Goal: Transaction & Acquisition: Purchase product/service

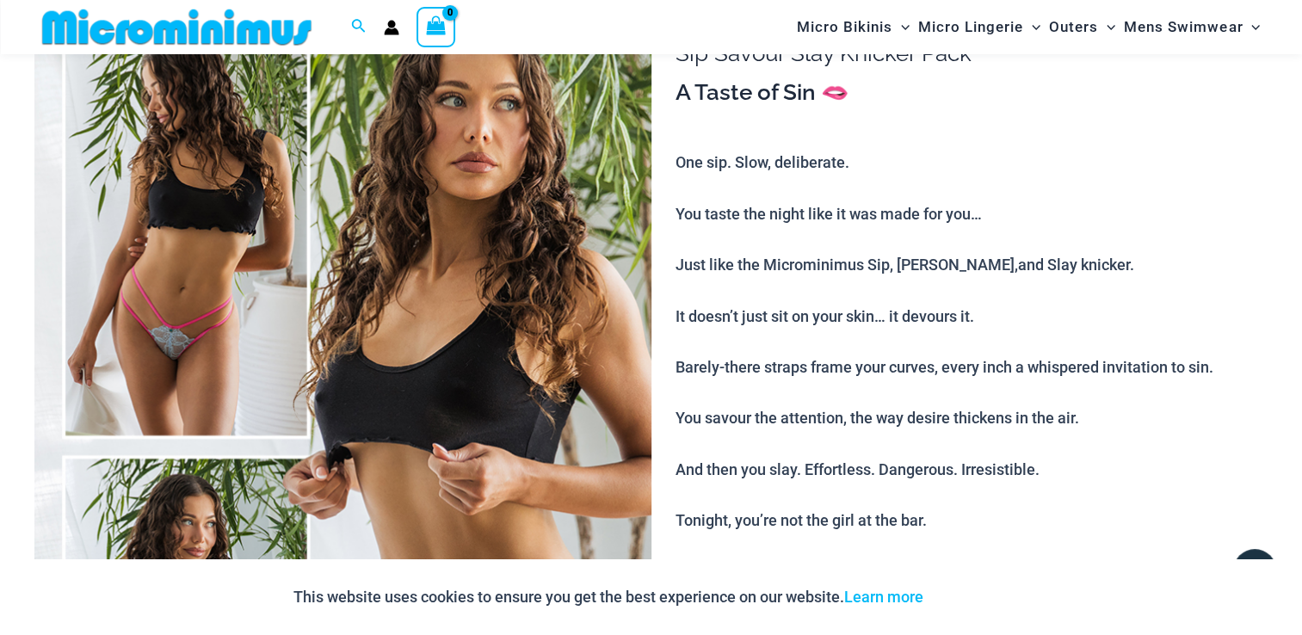
scroll to position [243, 0]
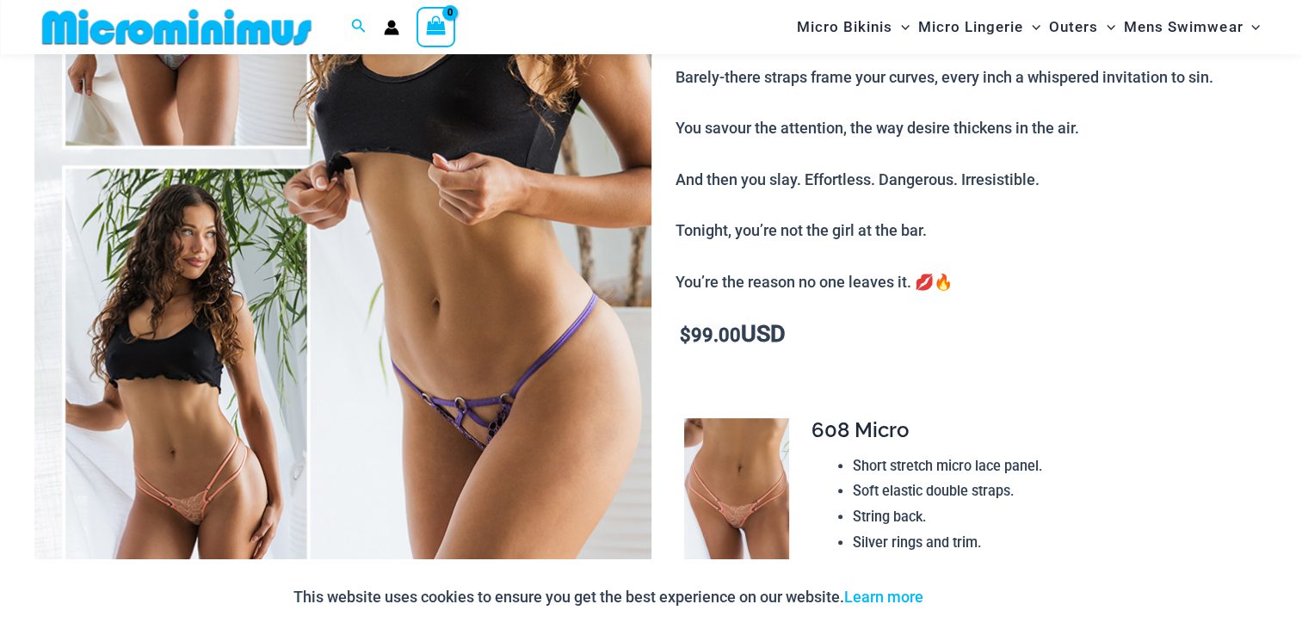
scroll to position [672, 0]
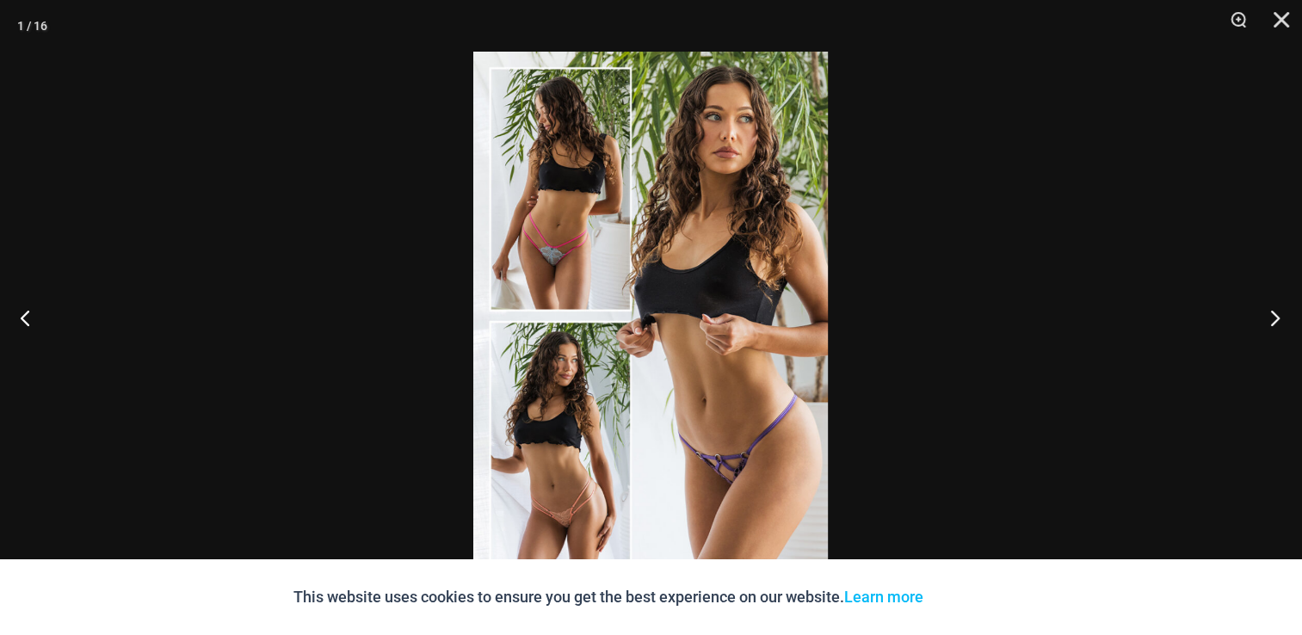
click at [1273, 323] on button "Next" at bounding box center [1269, 317] width 65 height 86
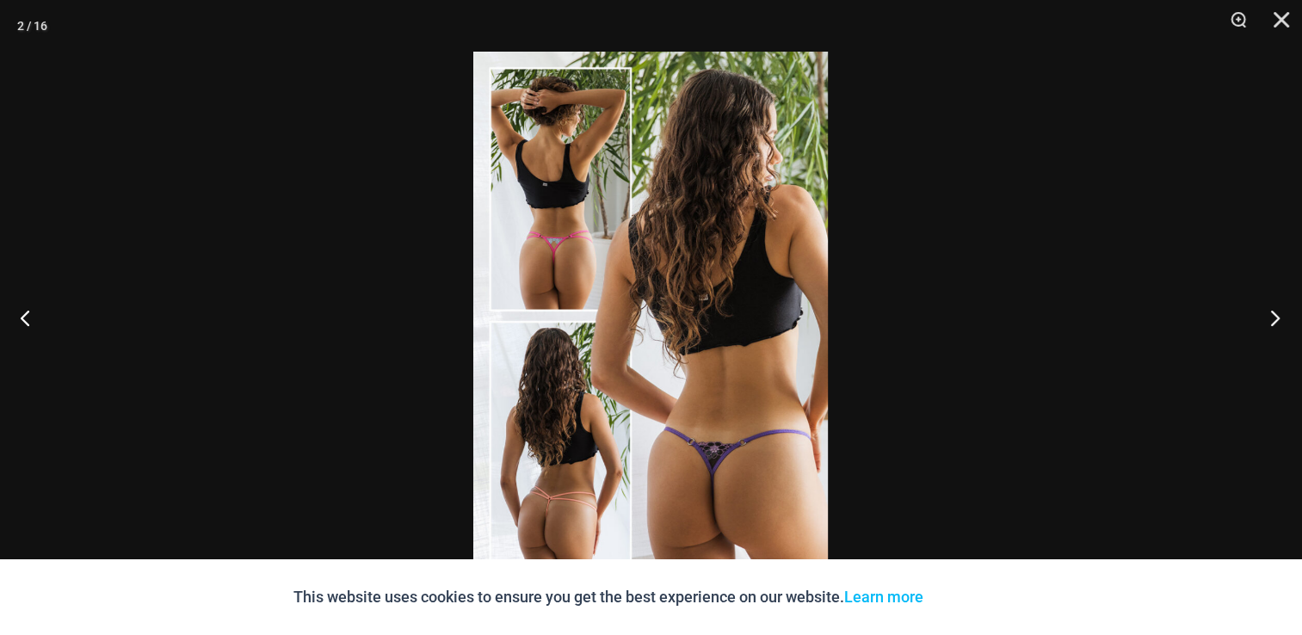
click at [1273, 323] on button "Next" at bounding box center [1269, 317] width 65 height 86
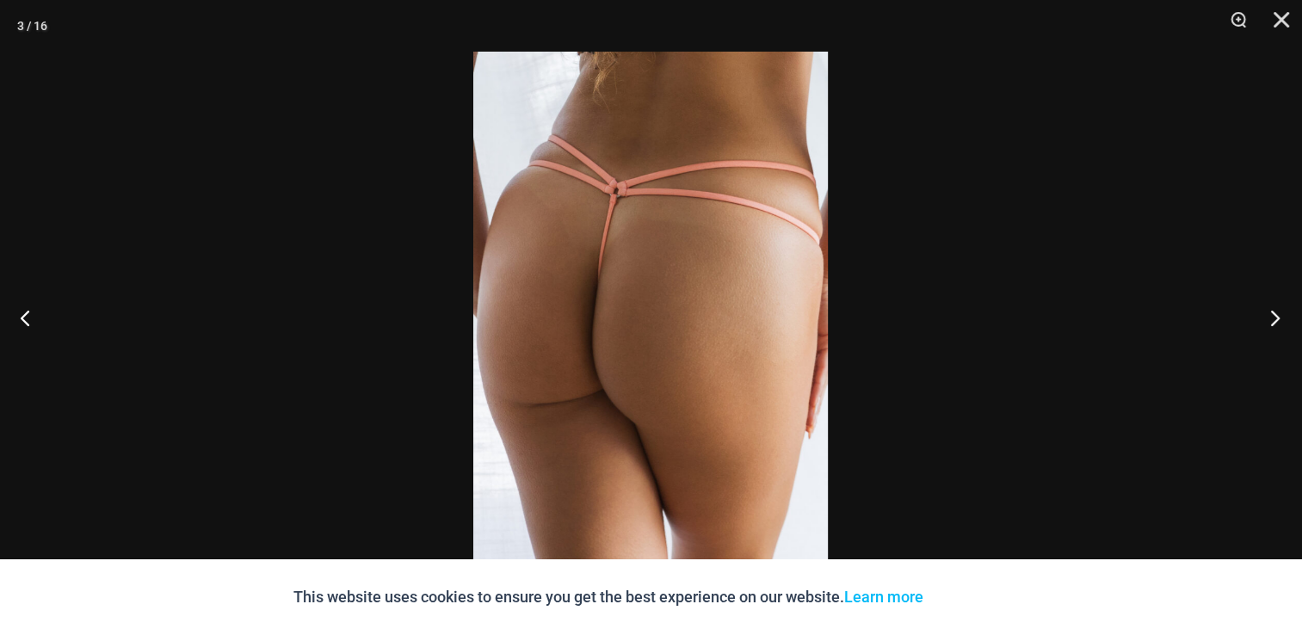
click at [1273, 323] on button "Next" at bounding box center [1269, 317] width 65 height 86
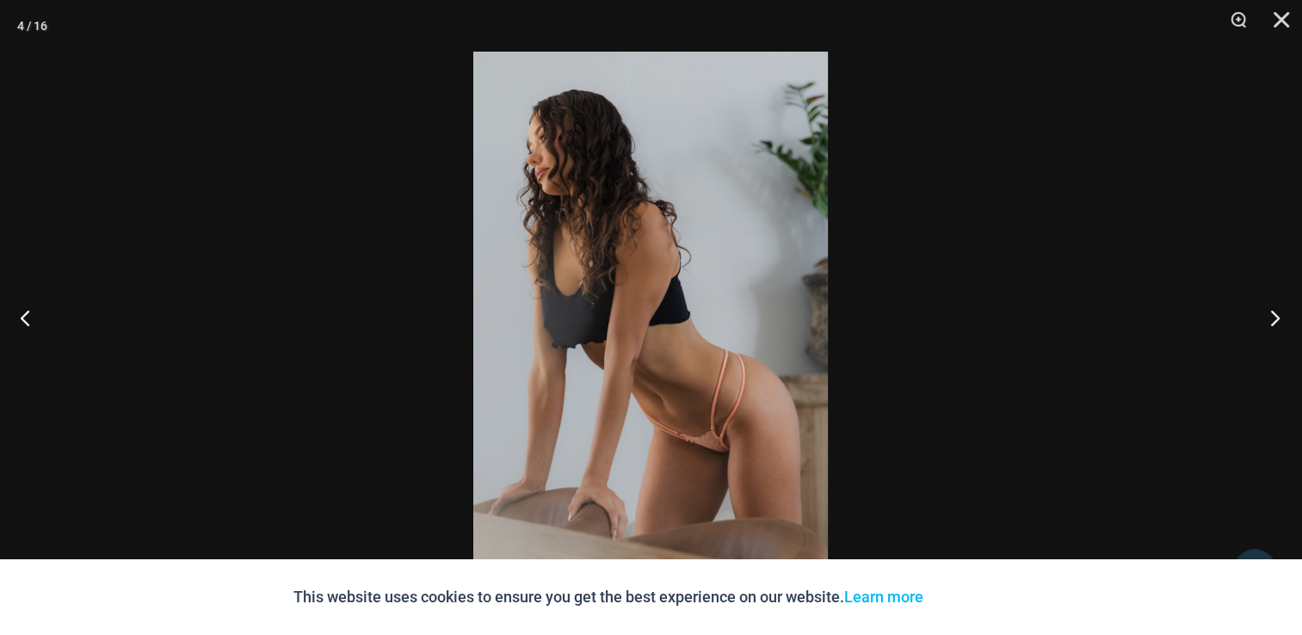
click at [1273, 323] on button "Next" at bounding box center [1269, 317] width 65 height 86
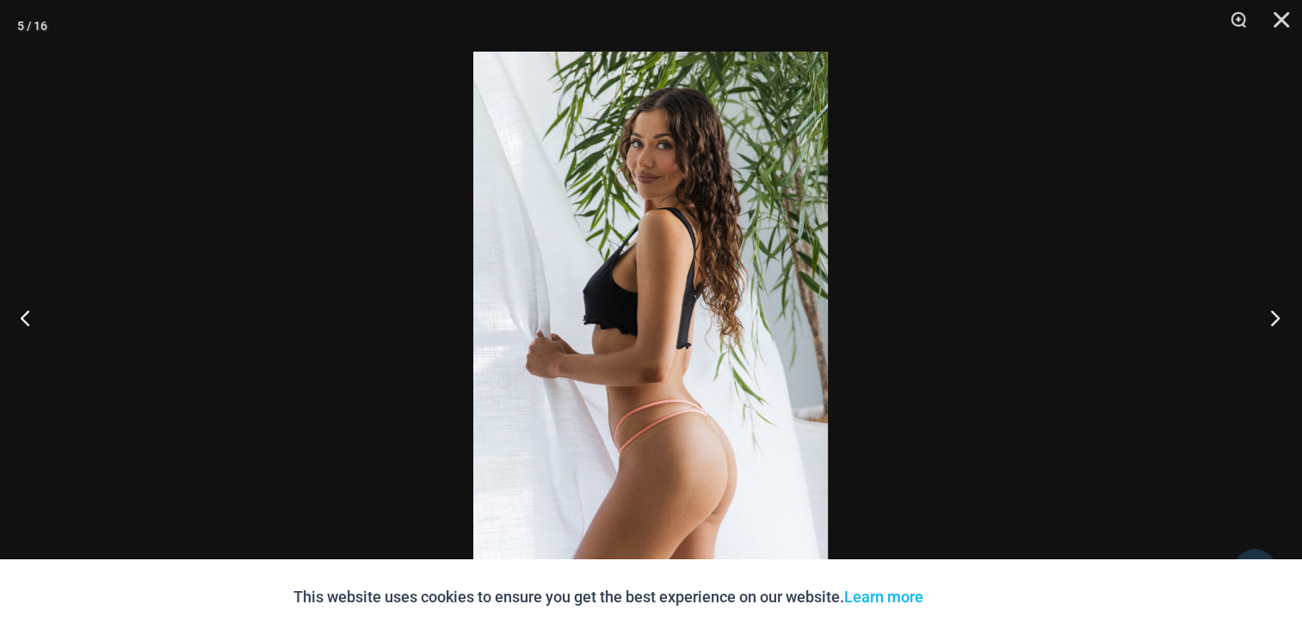
click at [1273, 323] on button "Next" at bounding box center [1269, 317] width 65 height 86
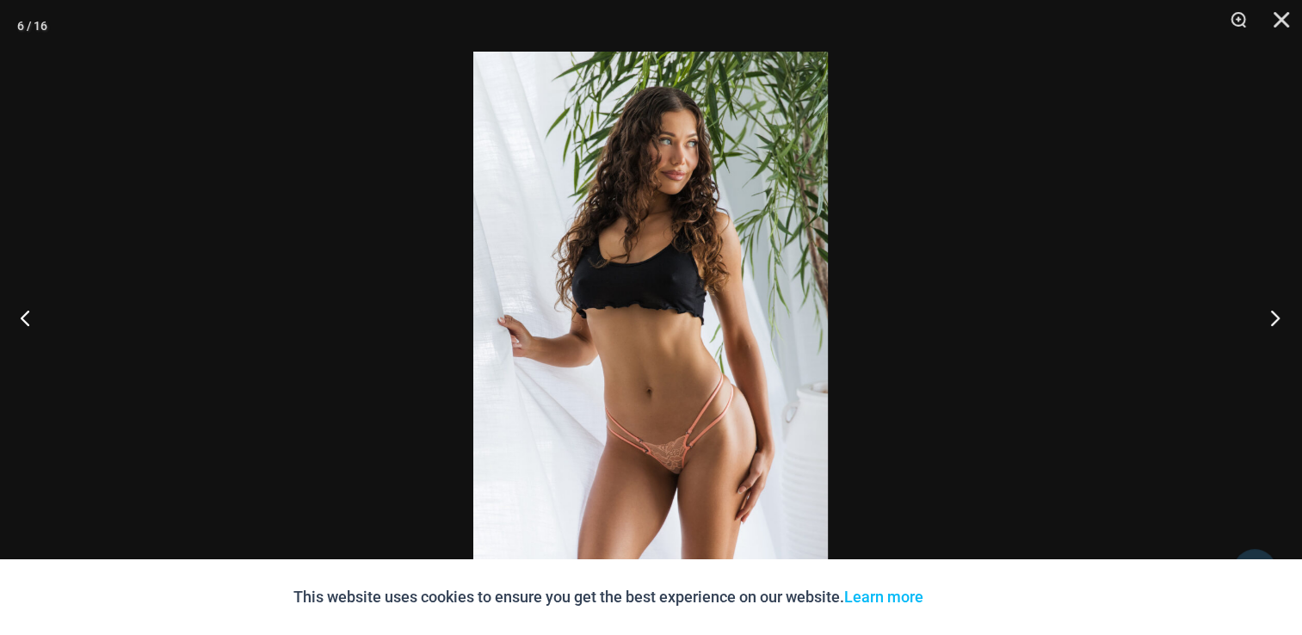
click at [1273, 323] on button "Next" at bounding box center [1269, 317] width 65 height 86
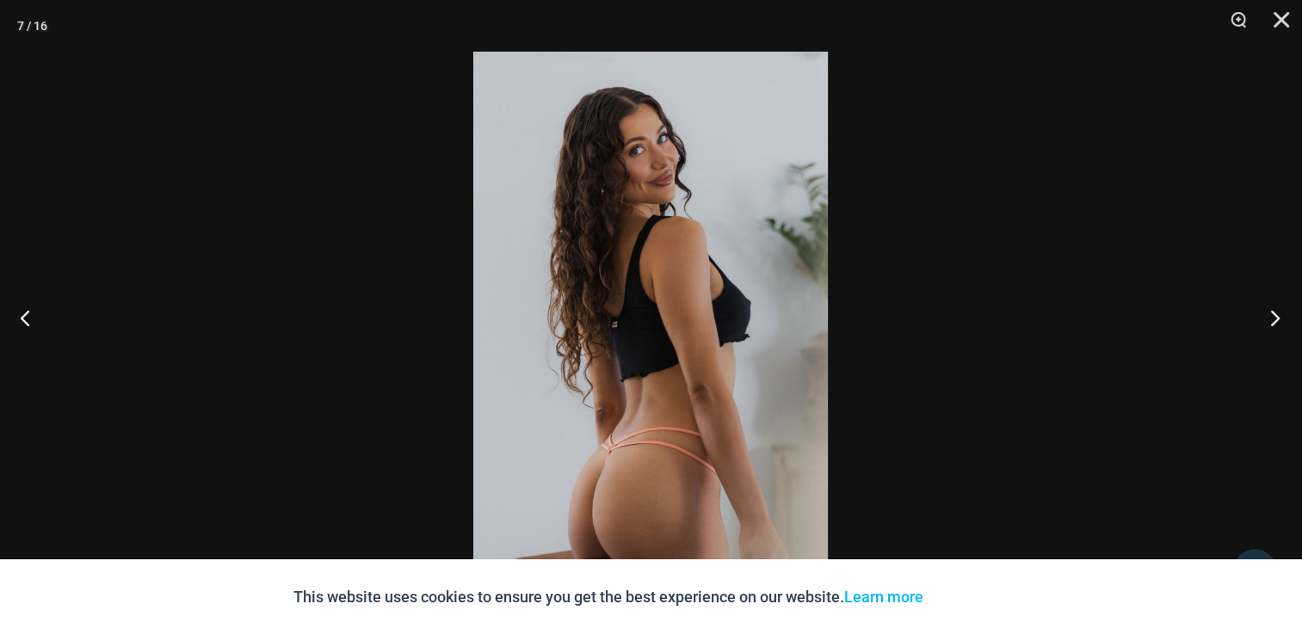
click at [1273, 323] on button "Next" at bounding box center [1269, 317] width 65 height 86
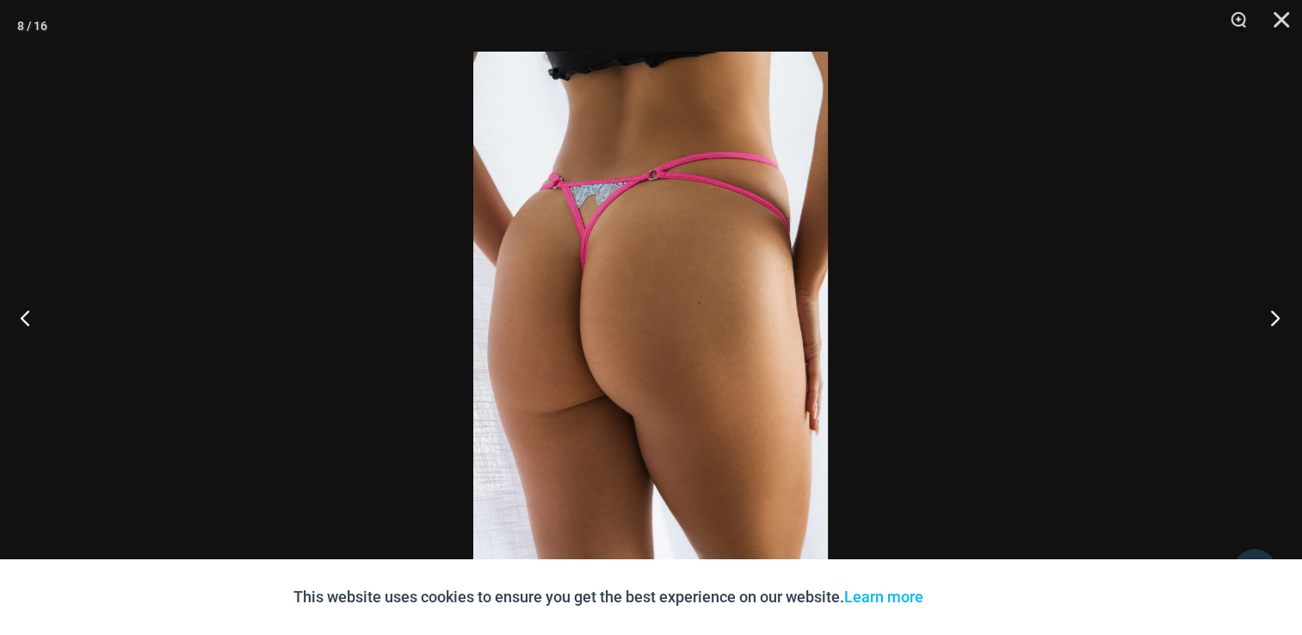
click at [1273, 323] on button "Next" at bounding box center [1269, 317] width 65 height 86
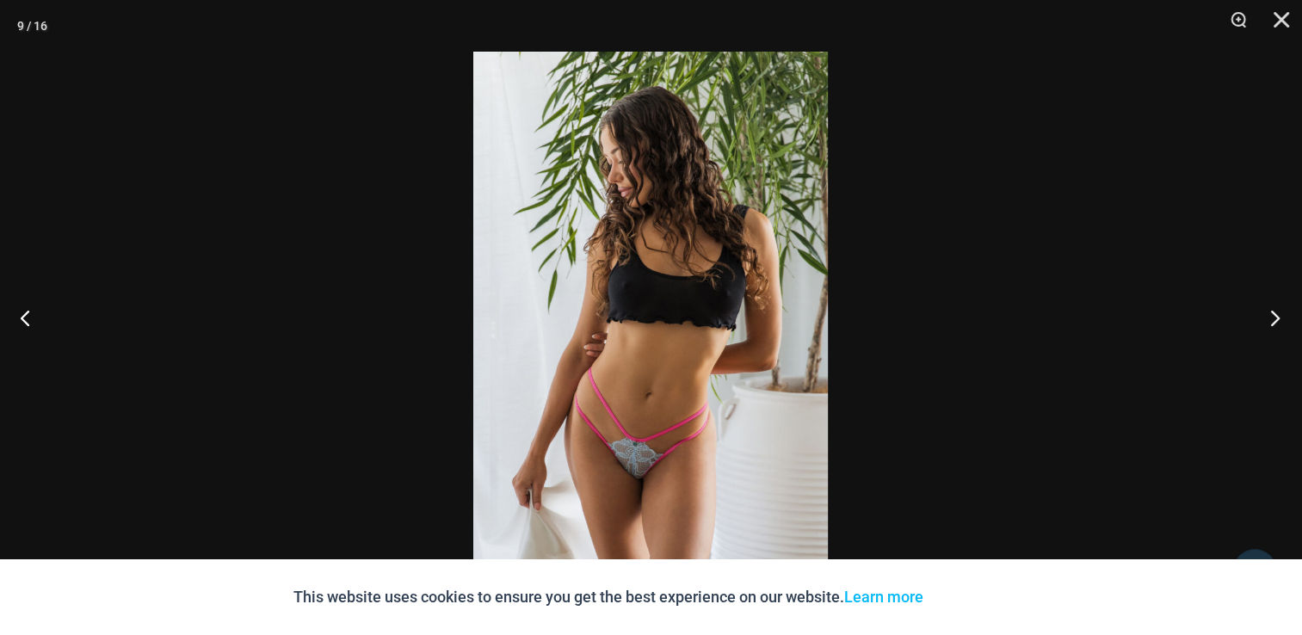
click at [1273, 323] on button "Next" at bounding box center [1269, 317] width 65 height 86
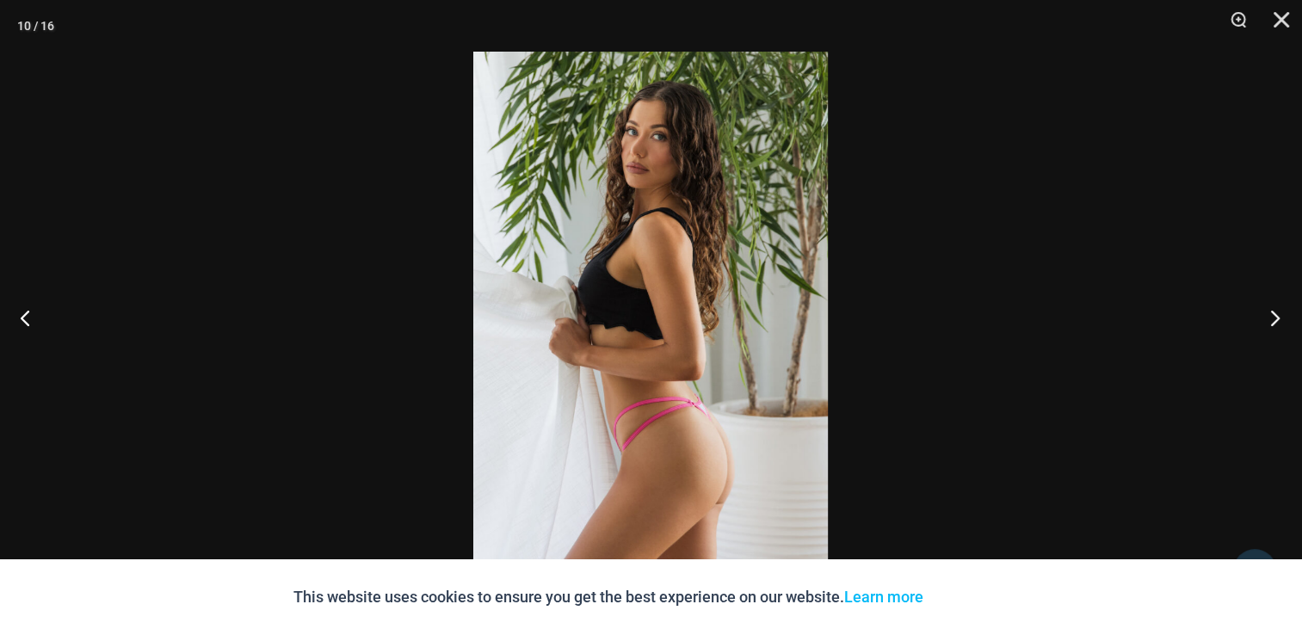
click at [1273, 323] on button "Next" at bounding box center [1269, 317] width 65 height 86
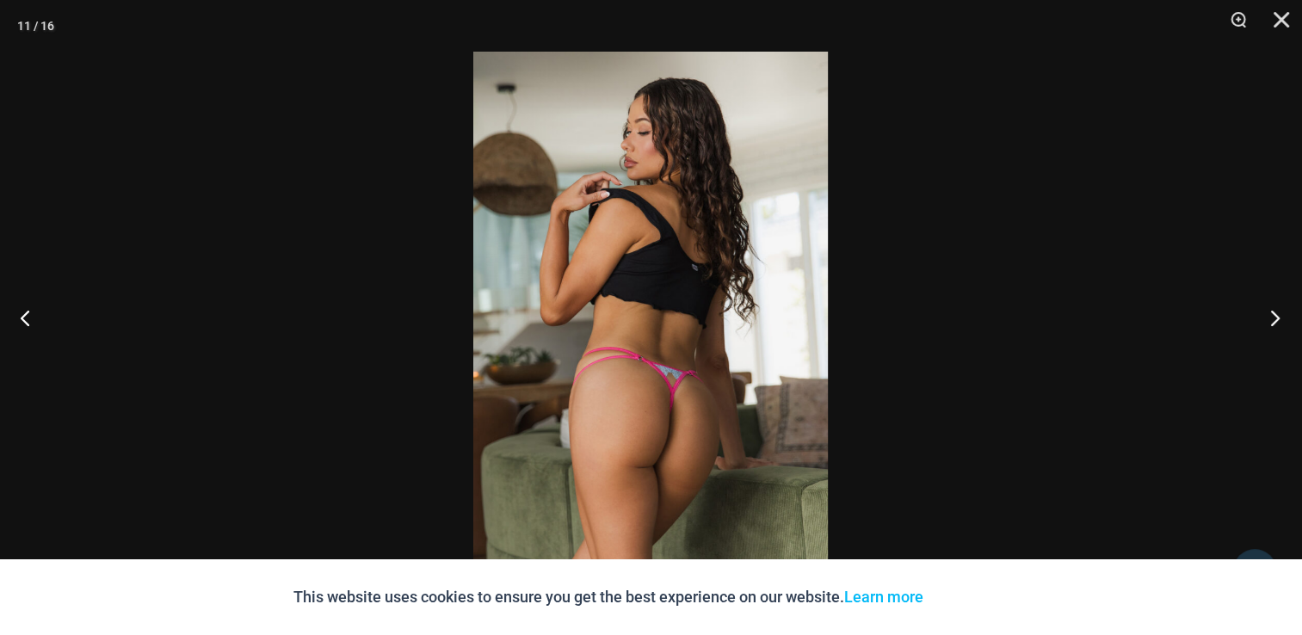
click at [1273, 323] on button "Next" at bounding box center [1269, 317] width 65 height 86
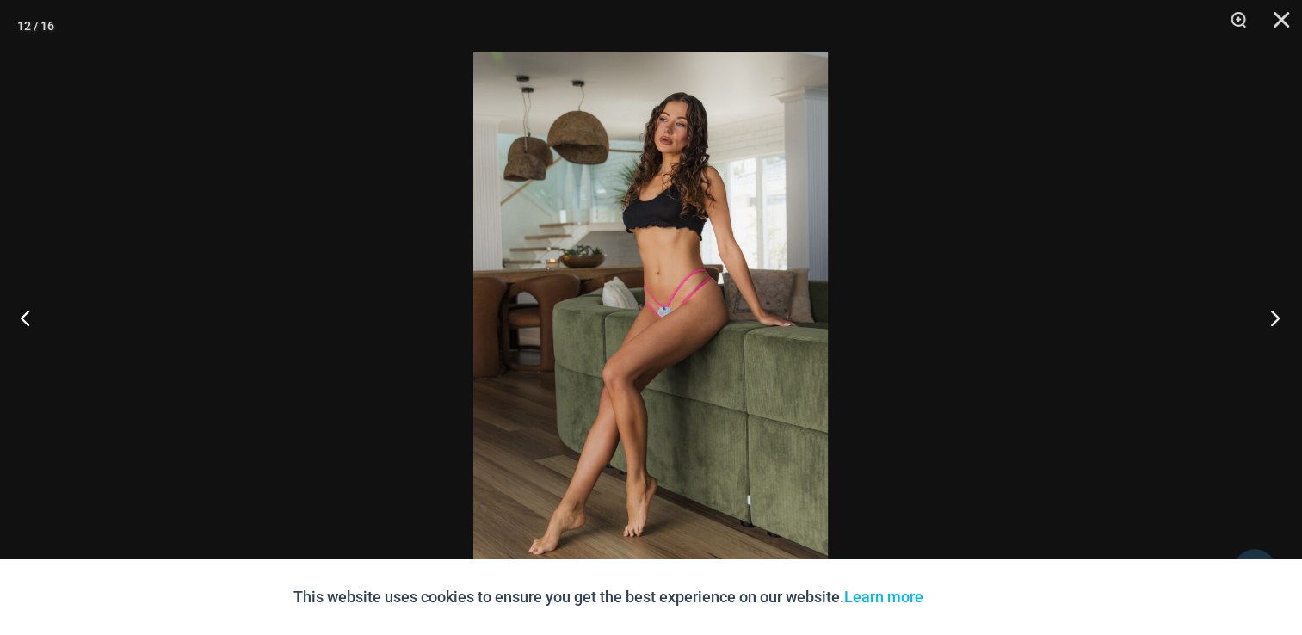
click at [1273, 323] on button "Next" at bounding box center [1269, 317] width 65 height 86
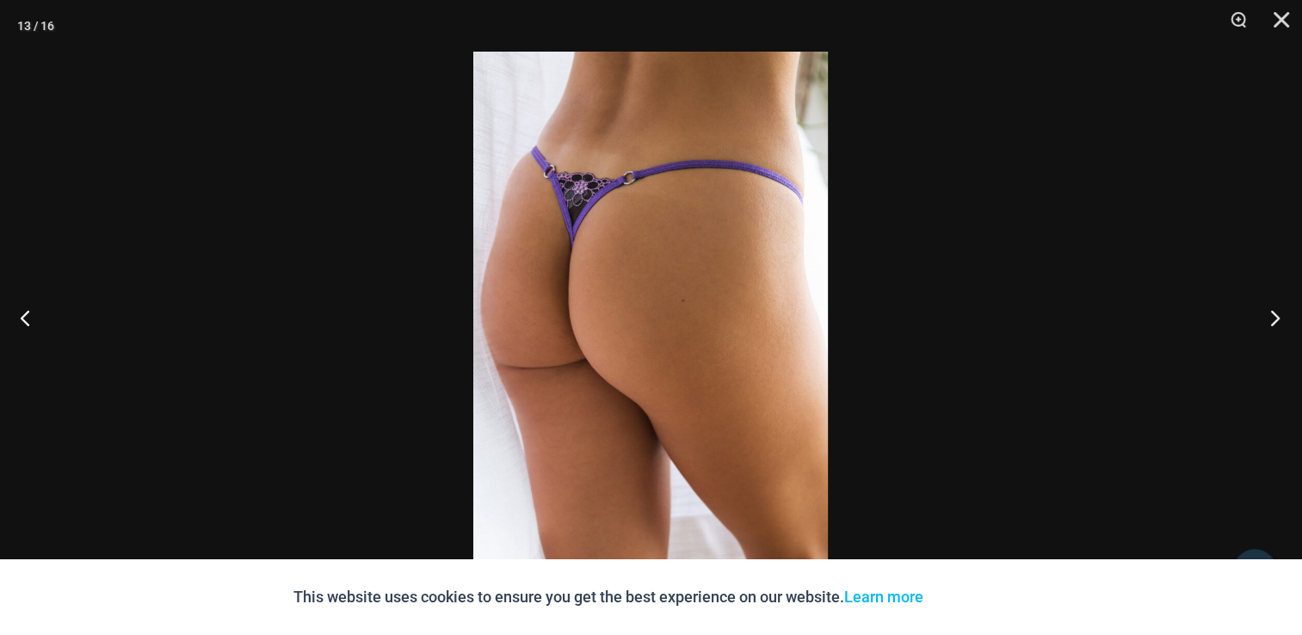
click at [1273, 323] on button "Next" at bounding box center [1269, 317] width 65 height 86
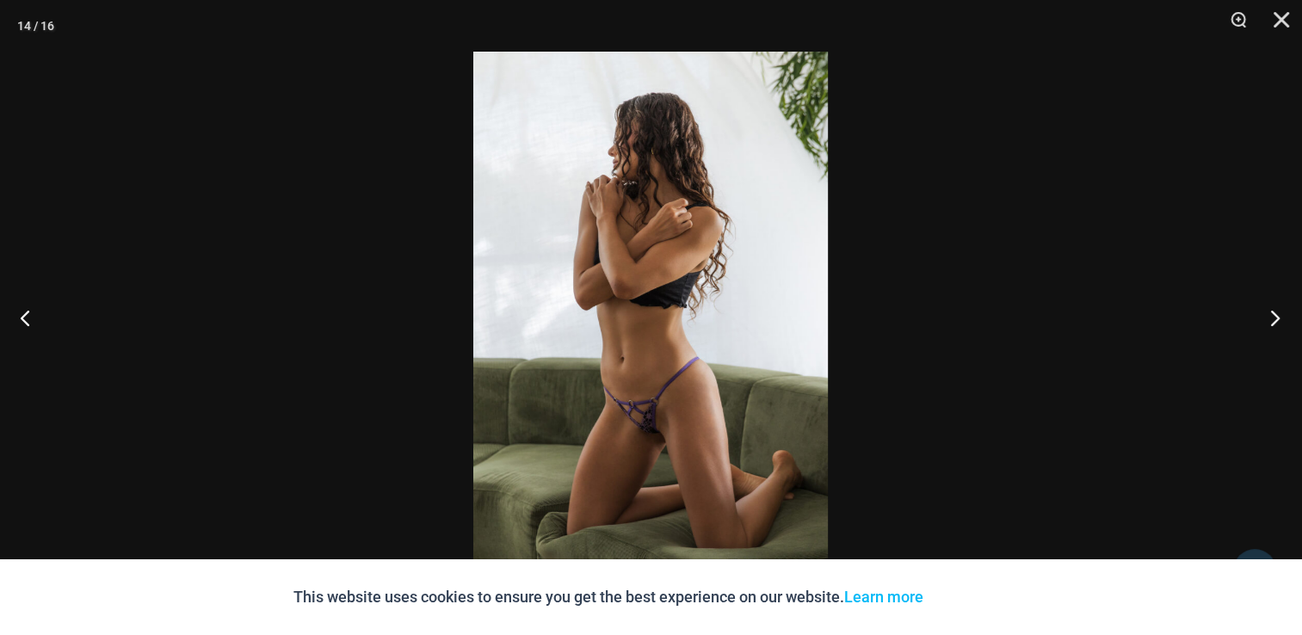
click at [1273, 323] on button "Next" at bounding box center [1269, 317] width 65 height 86
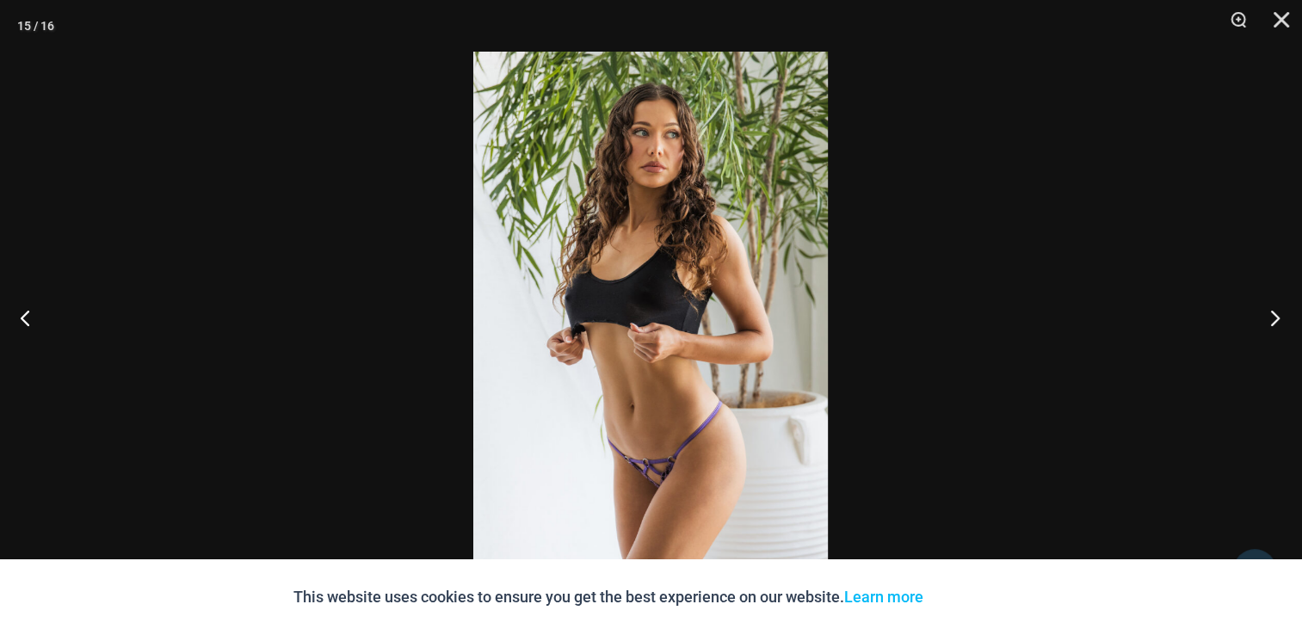
click at [1273, 314] on button "Next" at bounding box center [1269, 317] width 65 height 86
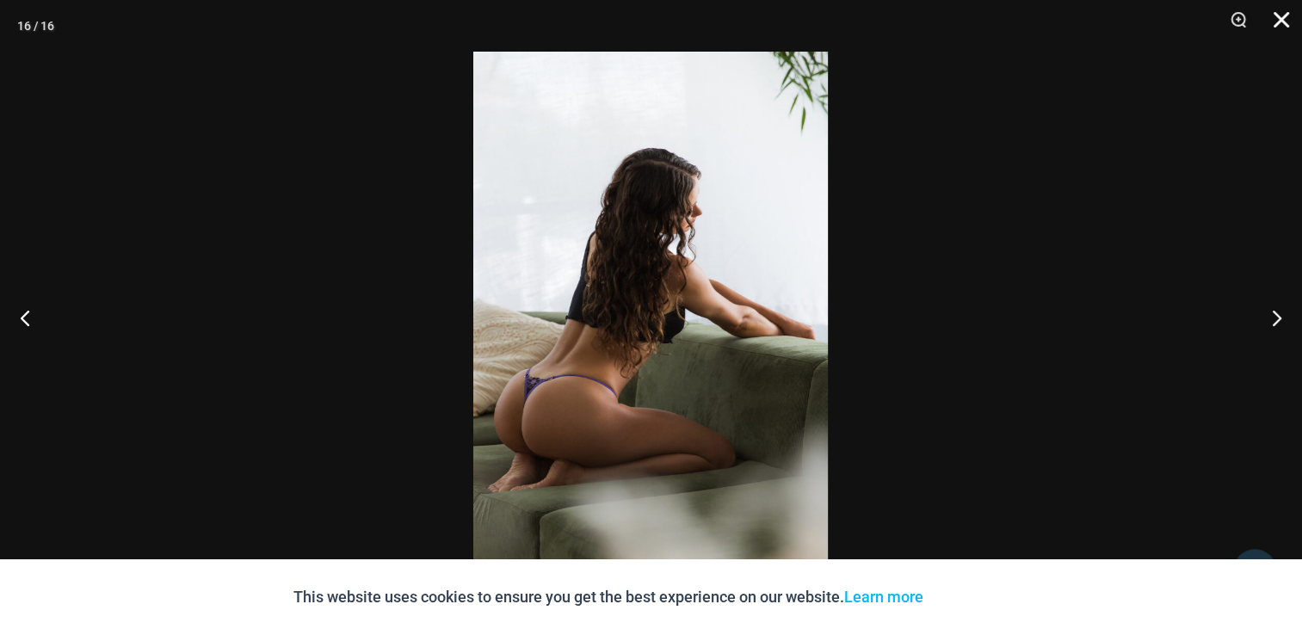
click at [1277, 16] on button "Close" at bounding box center [1275, 26] width 43 height 52
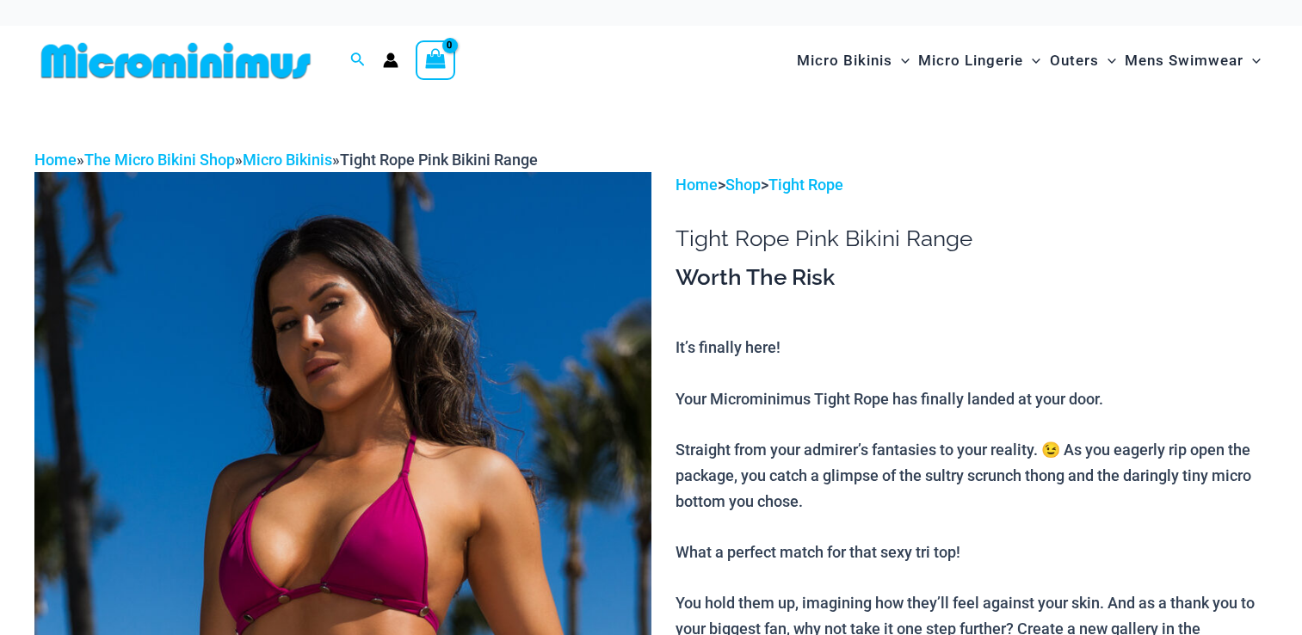
scroll to position [245, 0]
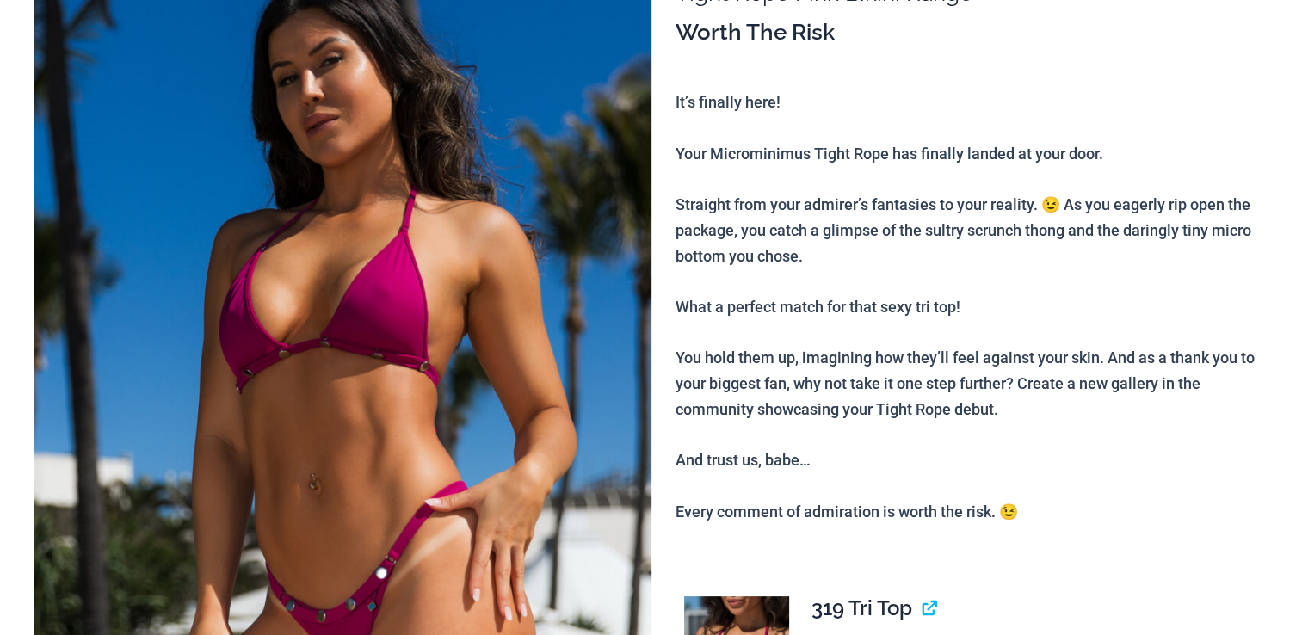
click at [301, 311] on img at bounding box center [342, 389] width 617 height 925
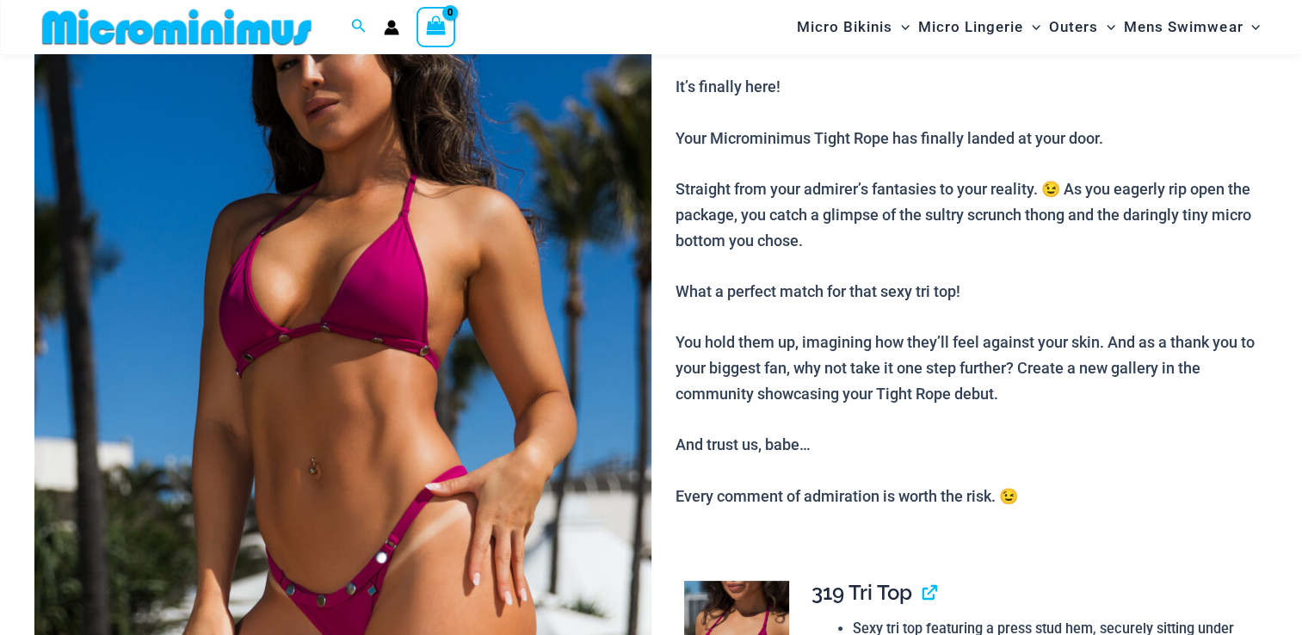
click at [385, 385] on img at bounding box center [342, 373] width 617 height 925
click at [383, 385] on img at bounding box center [342, 373] width 617 height 925
click at [327, 360] on img at bounding box center [342, 373] width 617 height 925
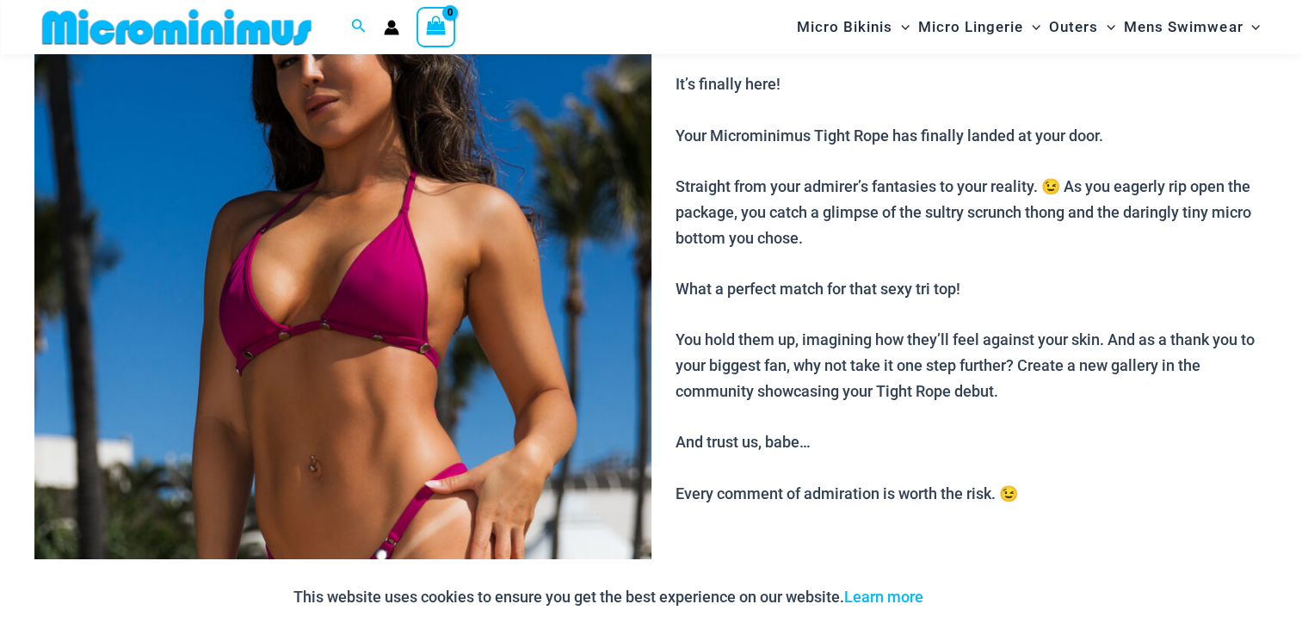
click at [246, 341] on img at bounding box center [342, 371] width 617 height 925
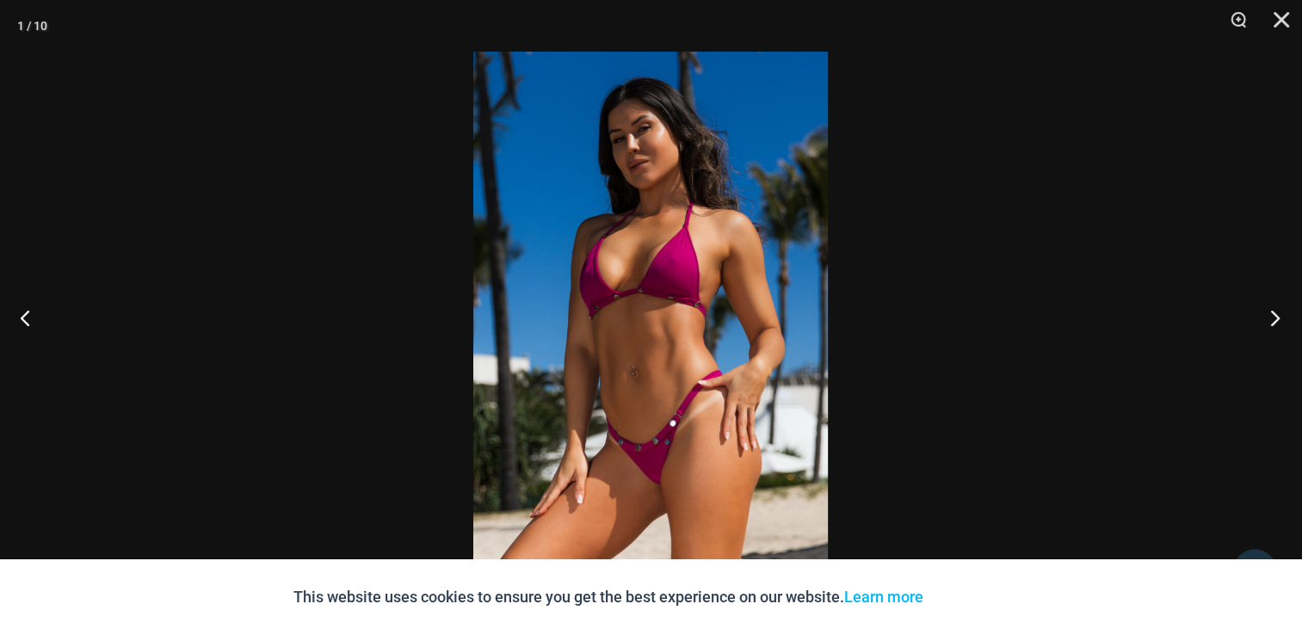
click at [1270, 322] on button "Next" at bounding box center [1269, 317] width 65 height 86
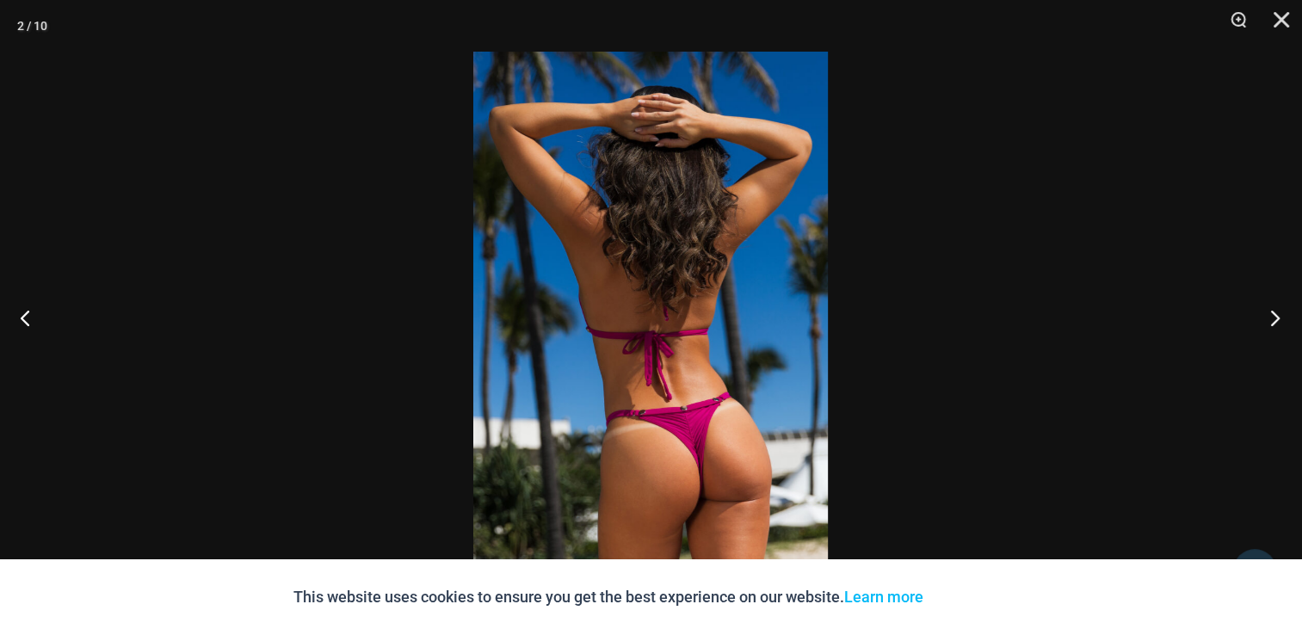
click at [1270, 322] on button "Next" at bounding box center [1269, 317] width 65 height 86
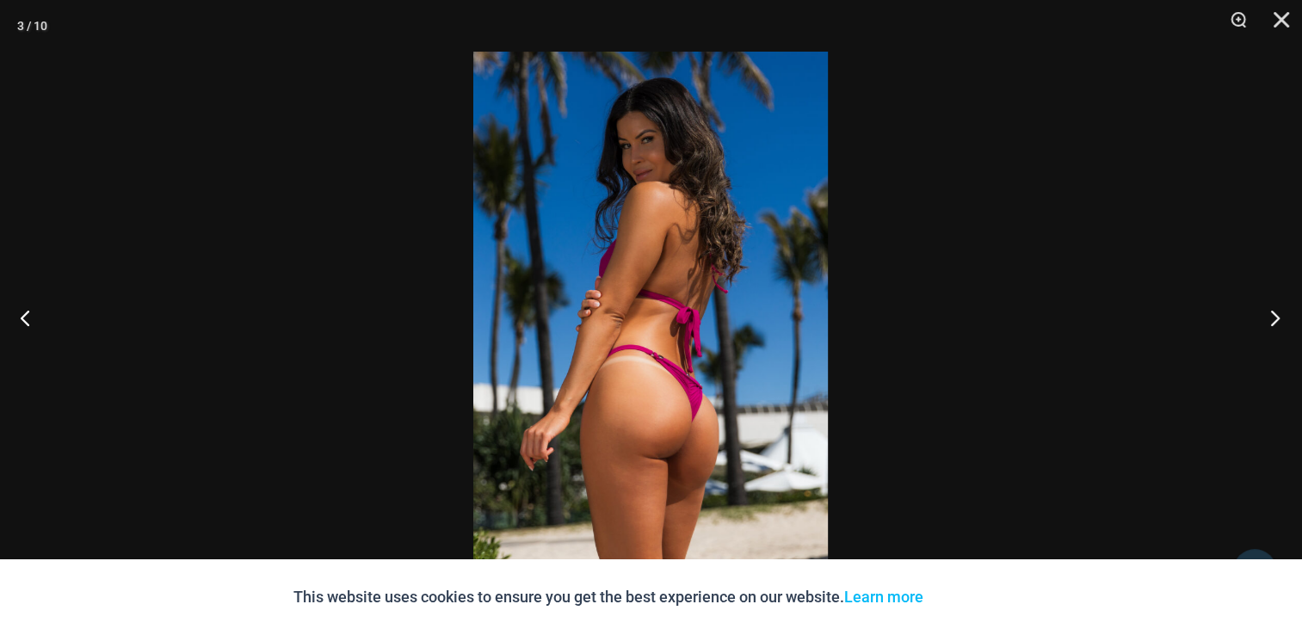
click at [1270, 322] on button "Next" at bounding box center [1269, 317] width 65 height 86
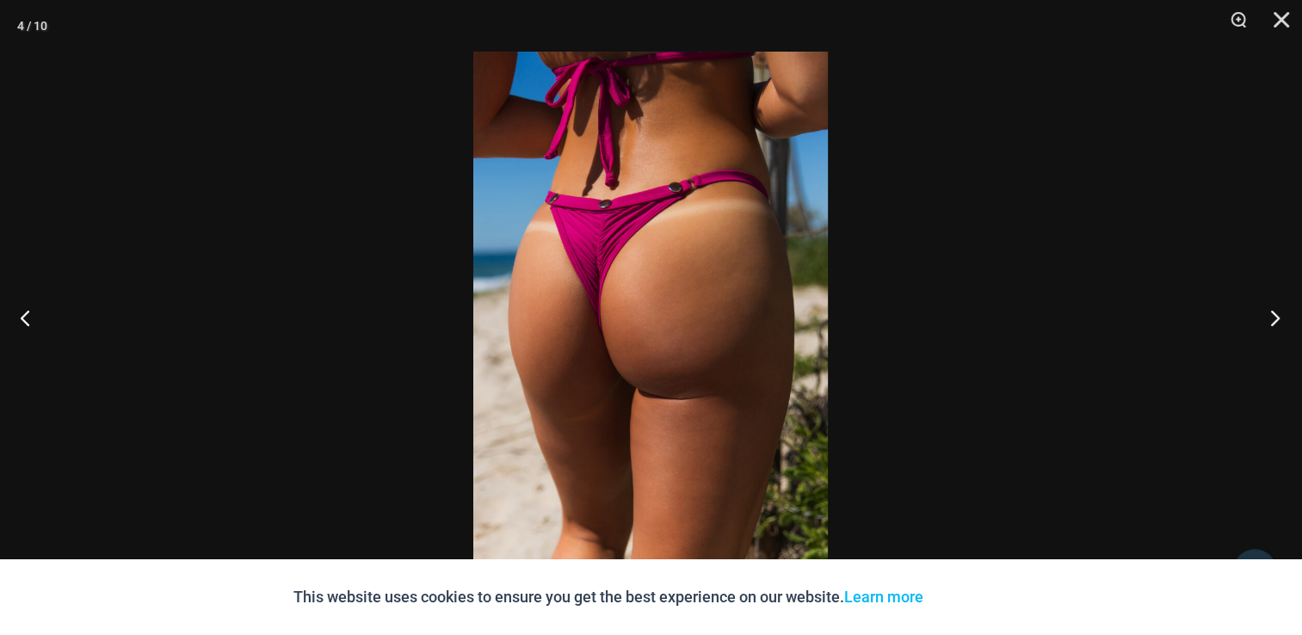
click at [1270, 322] on button "Next" at bounding box center [1269, 317] width 65 height 86
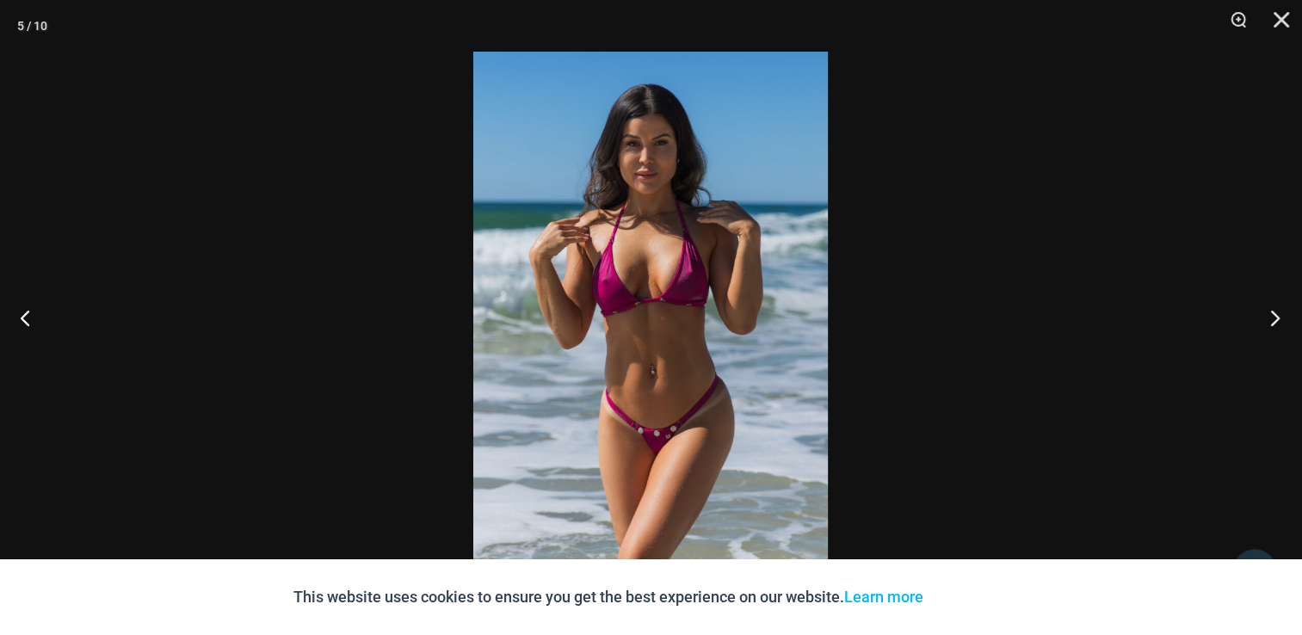
click at [1282, 318] on button "Next" at bounding box center [1269, 317] width 65 height 86
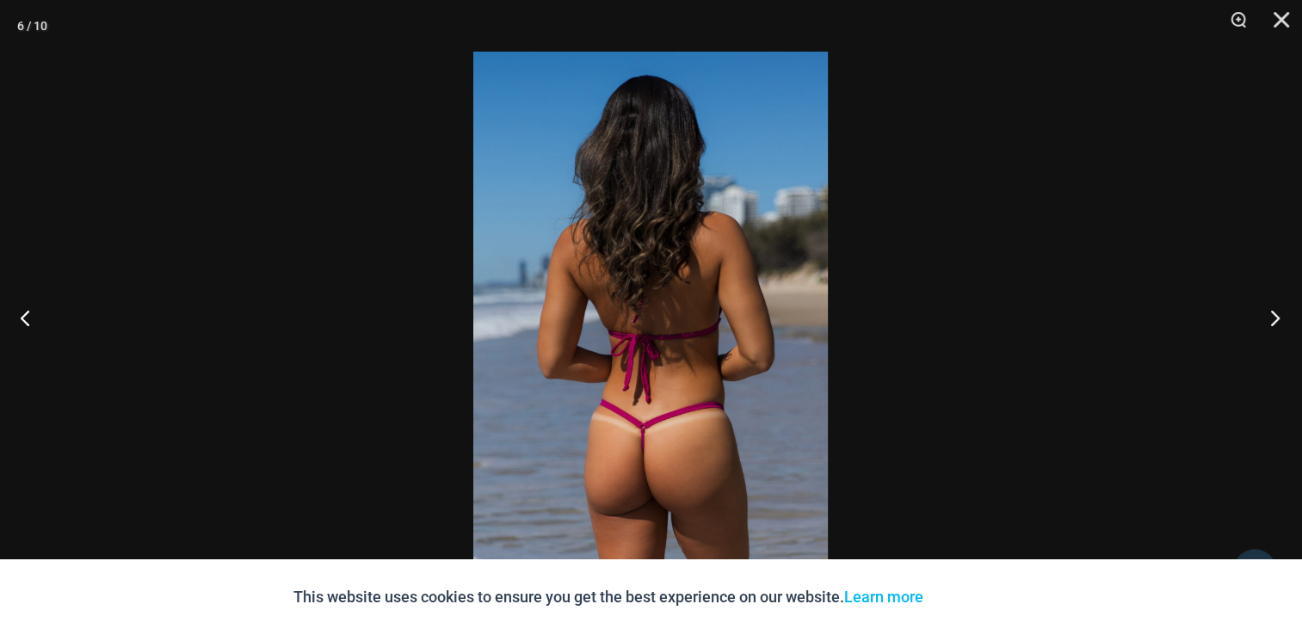
click at [1282, 318] on button "Next" at bounding box center [1269, 317] width 65 height 86
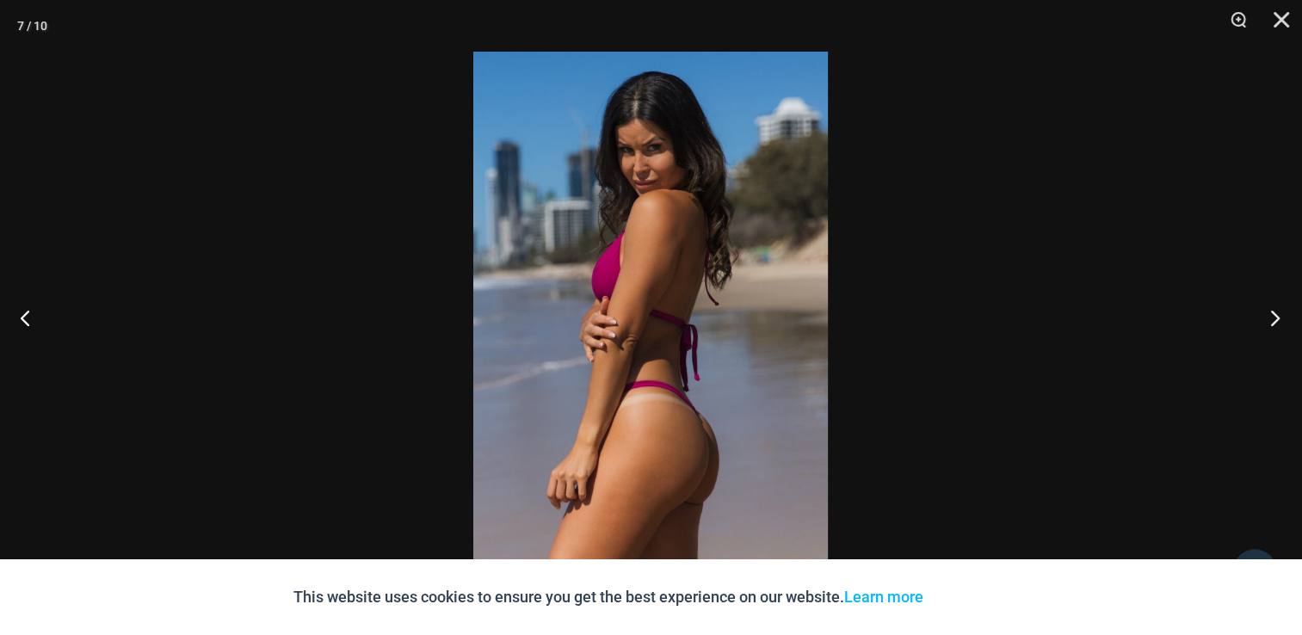
click at [1282, 318] on button "Next" at bounding box center [1269, 317] width 65 height 86
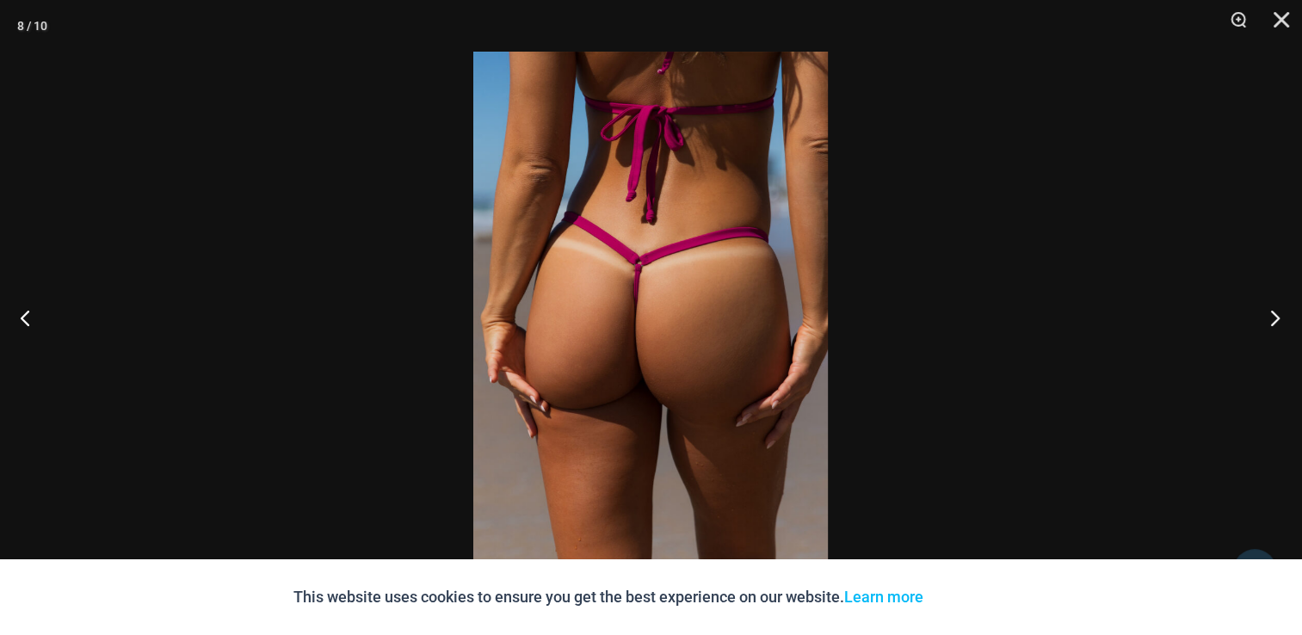
click at [1282, 318] on button "Next" at bounding box center [1269, 317] width 65 height 86
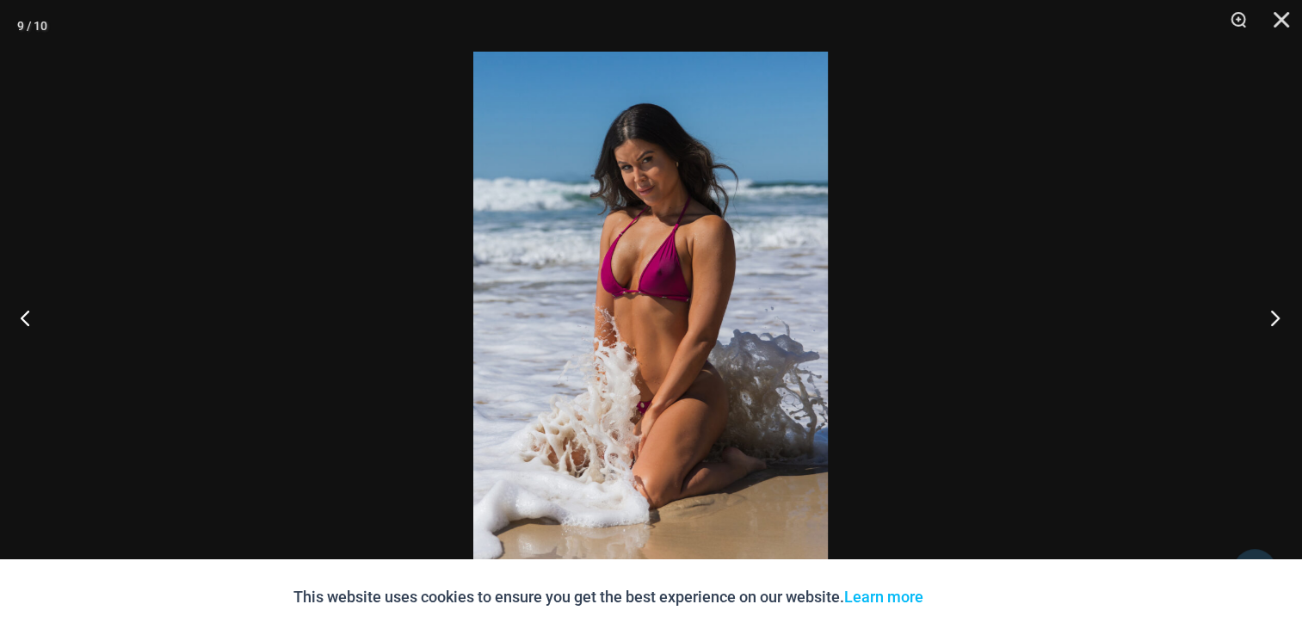
click at [1282, 318] on button "Next" at bounding box center [1269, 317] width 65 height 86
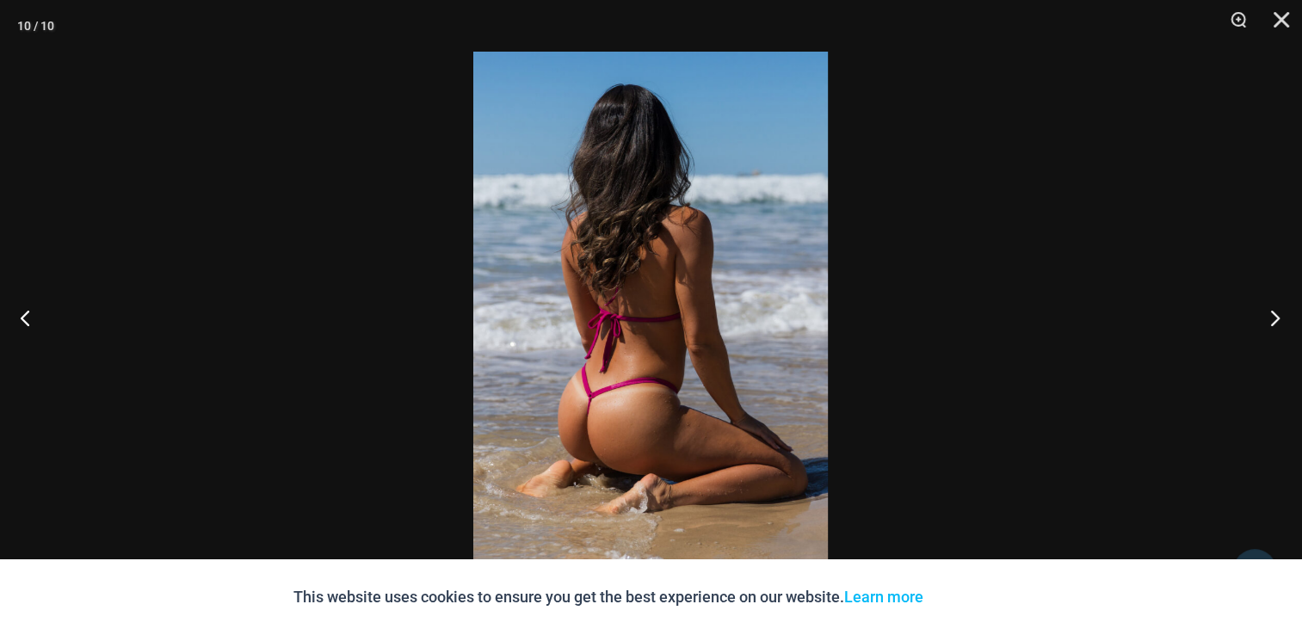
click at [1282, 318] on button "Next" at bounding box center [1269, 317] width 65 height 86
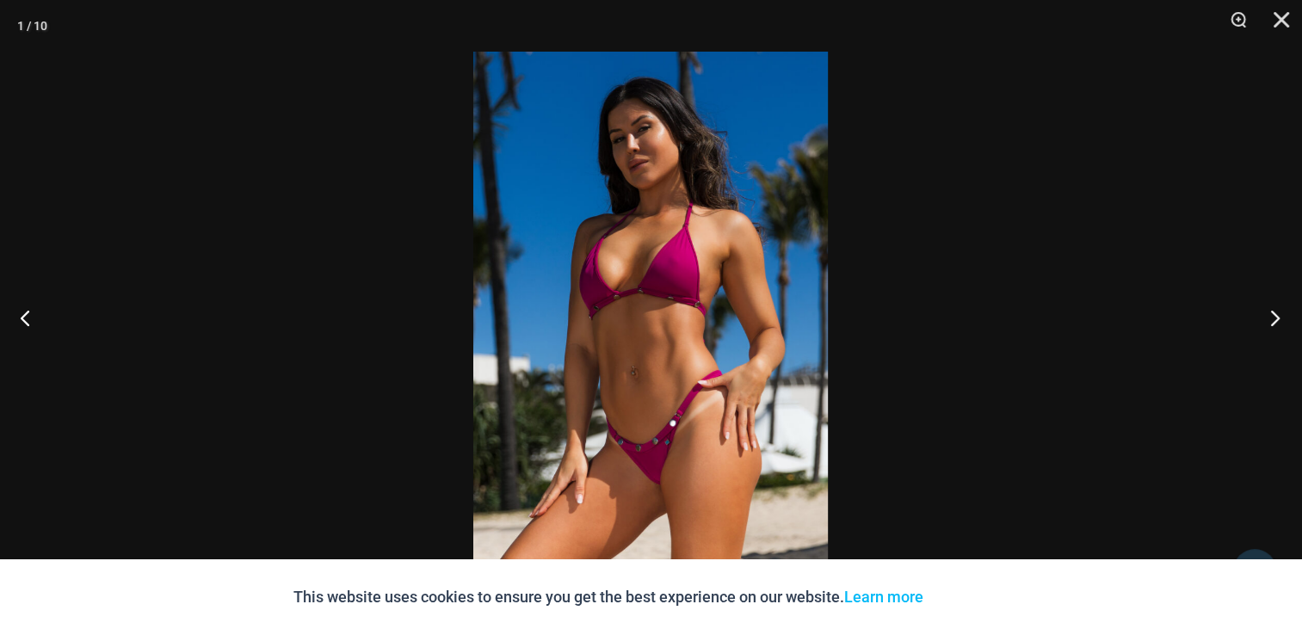
click at [1282, 318] on button "Next" at bounding box center [1269, 317] width 65 height 86
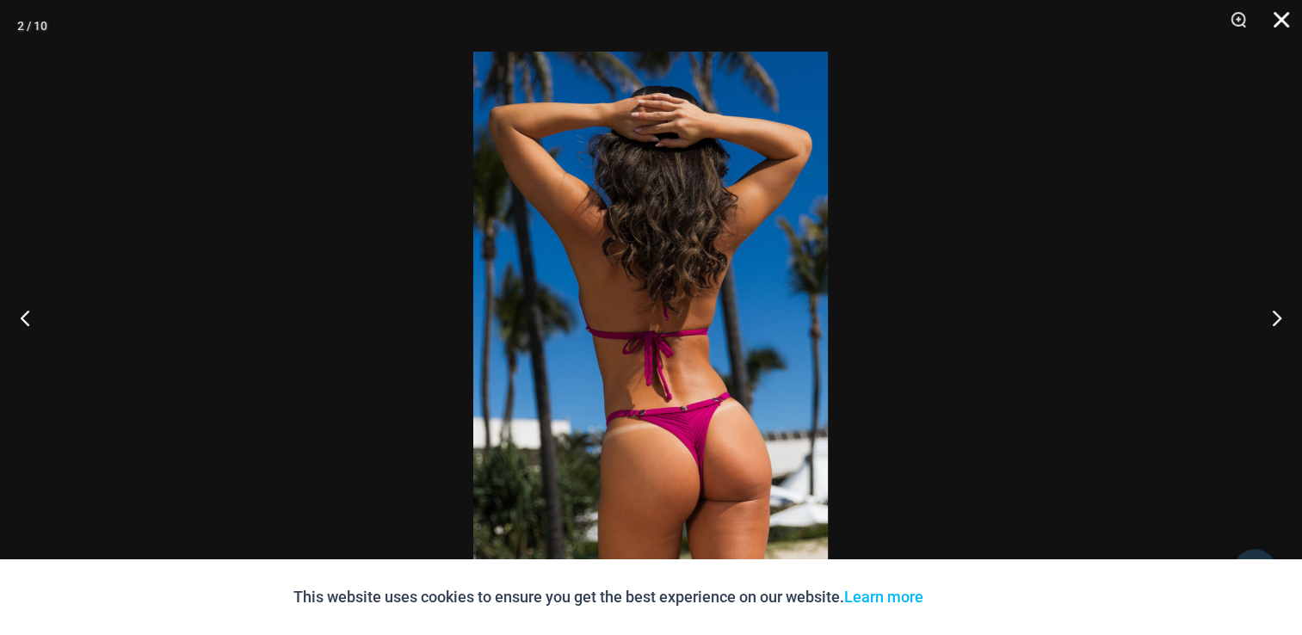
click at [1277, 25] on button "Close" at bounding box center [1275, 26] width 43 height 52
